Goal: Use online tool/utility: Utilize a website feature to perform a specific function

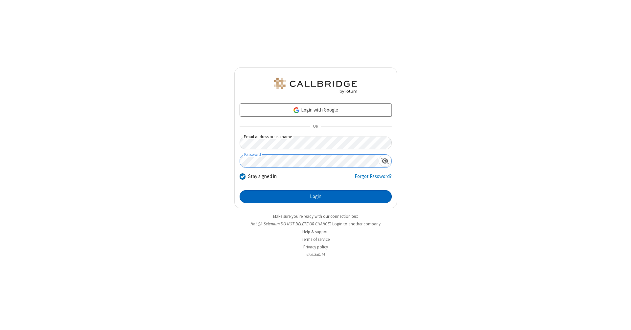
click at [316, 197] on button "Login" at bounding box center [316, 196] width 152 height 13
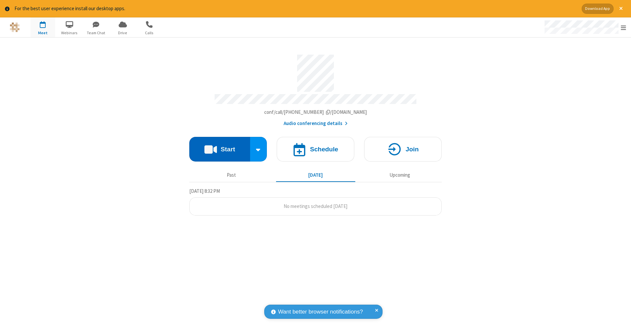
click at [220, 146] on button "Start" at bounding box center [219, 149] width 61 height 25
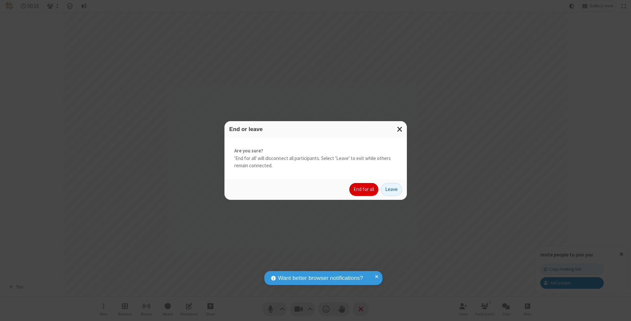
click at [364, 189] on button "End for all" at bounding box center [363, 189] width 29 height 13
